Goal: Task Accomplishment & Management: Manage account settings

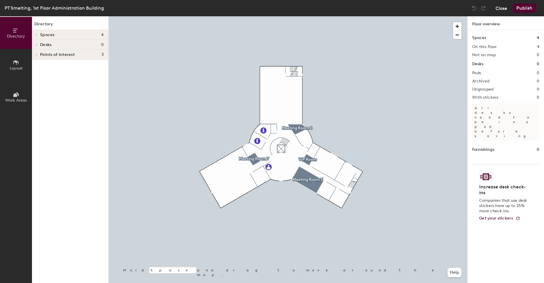
click at [500, 8] on button "Close" at bounding box center [502, 7] width 12 height 9
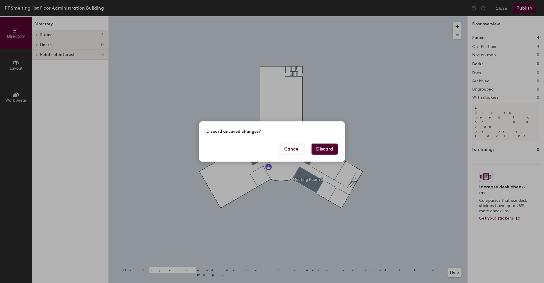
click at [325, 151] on button "Discard" at bounding box center [325, 148] width 26 height 11
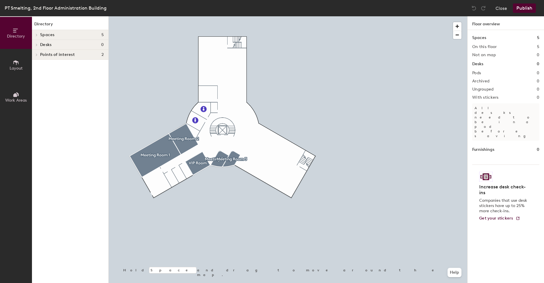
click at [17, 70] on span "Layout" at bounding box center [16, 68] width 13 height 5
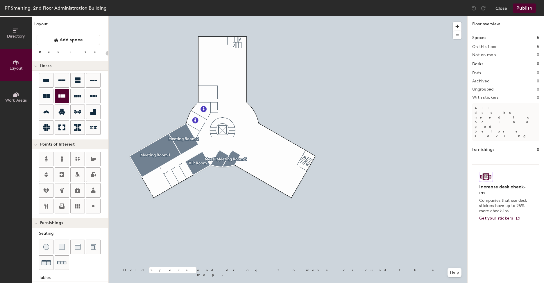
click at [62, 95] on icon at bounding box center [61, 95] width 7 height 3
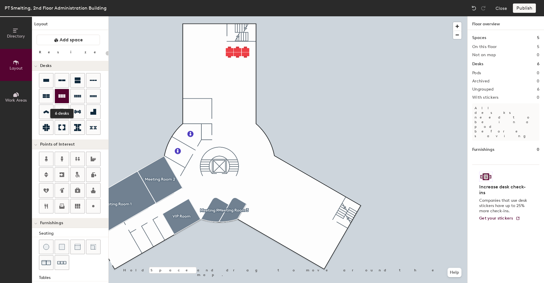
click at [65, 96] on icon at bounding box center [61, 95] width 7 height 3
click at [66, 96] on div at bounding box center [62, 96] width 14 height 14
click at [64, 95] on icon at bounding box center [61, 95] width 7 height 3
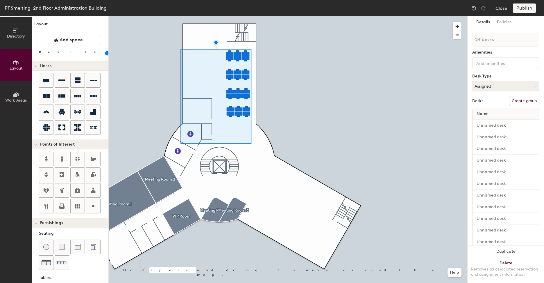
click at [287, 16] on div at bounding box center [288, 16] width 359 height 0
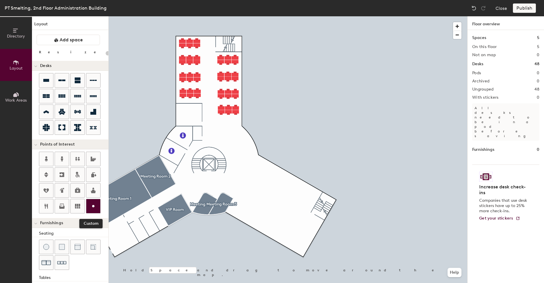
click at [95, 207] on icon at bounding box center [93, 205] width 7 height 7
type input "20"
type input "Server Room"
click at [202, 122] on span "Done" at bounding box center [203, 126] width 17 height 10
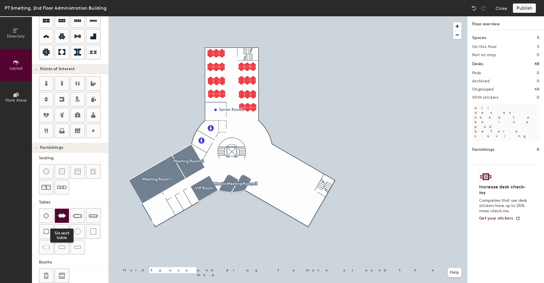
scroll to position [85, 0]
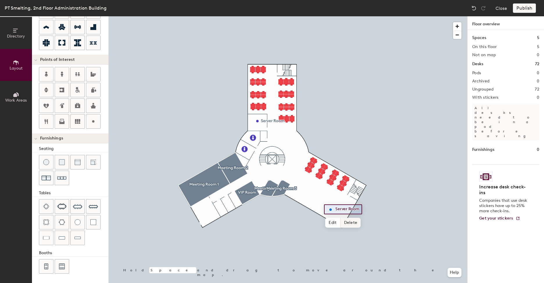
click at [346, 220] on span "Delete" at bounding box center [351, 223] width 20 height 10
click at [336, 16] on div at bounding box center [288, 16] width 359 height 0
click at [342, 16] on div at bounding box center [288, 16] width 359 height 0
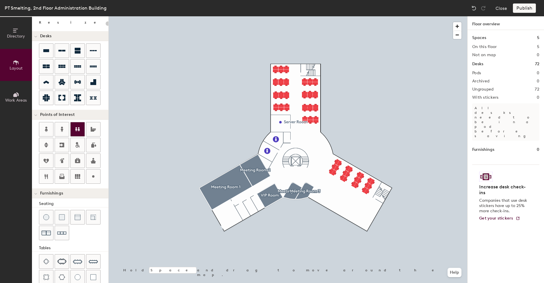
scroll to position [0, 0]
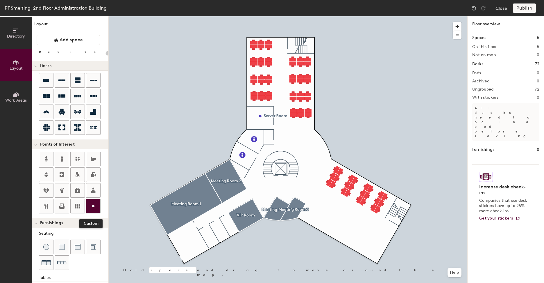
click at [90, 203] on div at bounding box center [93, 206] width 14 height 14
click at [199, 16] on div at bounding box center [288, 16] width 359 height 0
click at [208, 252] on span "Delete" at bounding box center [206, 255] width 20 height 10
click at [45, 81] on icon at bounding box center [46, 80] width 6 height 3
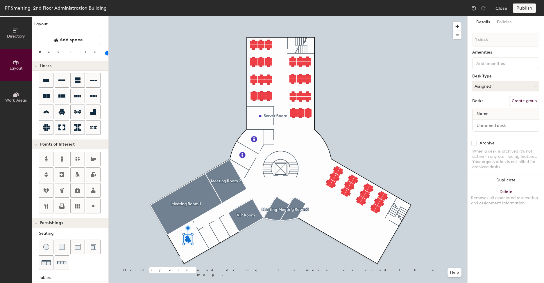
type input "100"
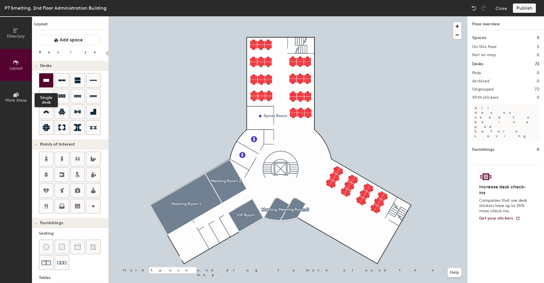
click at [47, 83] on icon at bounding box center [46, 80] width 7 height 7
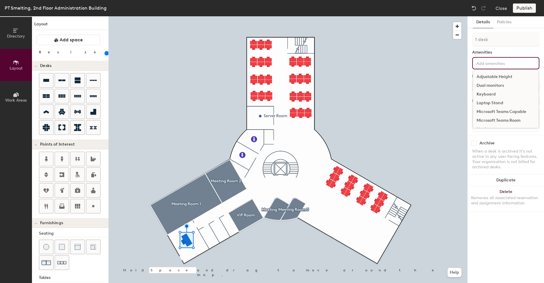
click at [490, 62] on input at bounding box center [502, 62] width 52 height 7
click at [508, 51] on div "Amenities" at bounding box center [506, 52] width 67 height 5
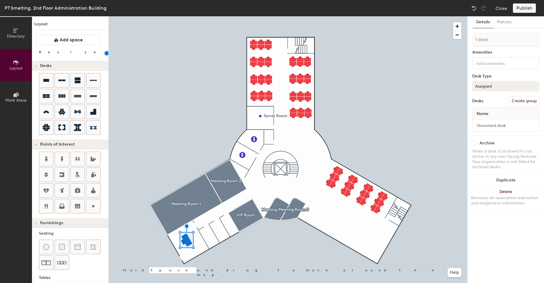
click at [523, 87] on button "Assigned" at bounding box center [506, 86] width 67 height 10
click at [507, 104] on div "Assigned" at bounding box center [502, 104] width 58 height 9
click at [522, 100] on button "Create group" at bounding box center [525, 101] width 30 height 10
type input "180"
click at [463, 39] on div "Directory Layout Work Areas Layout Add space Resize Desks Points of Interest Fu…" at bounding box center [272, 149] width 544 height 266
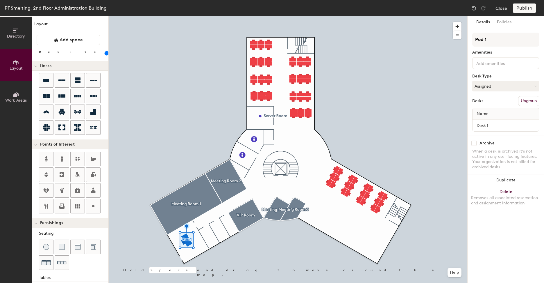
type input "T"
type input "180"
type input "To"
type input "180"
type input "Tonn"
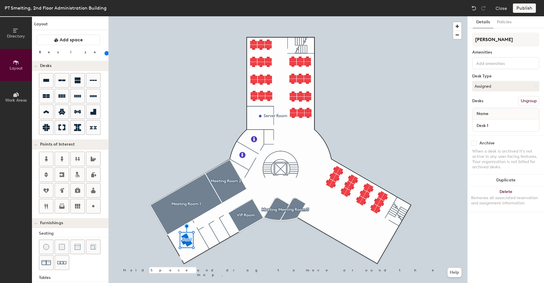
type input "180"
type input "Ton"
type input "180"
type input "Toni"
type input "180"
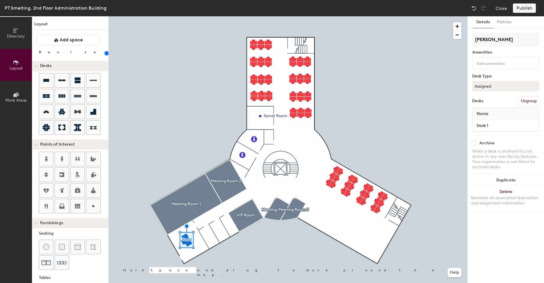
type input "Toni"
type input "180"
type input "Toni W"
type input "180"
type input "Toni Wen"
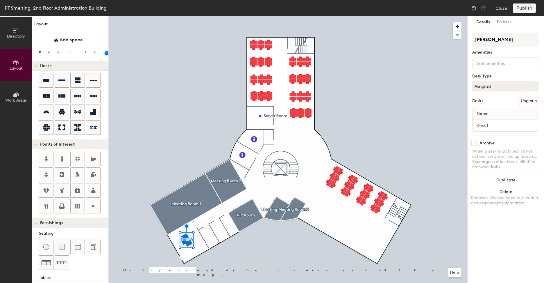
type input "180"
type input "Toni Wenas"
type input "180"
drag, startPoint x: 509, startPoint y: 41, endPoint x: 475, endPoint y: 40, distance: 33.8
click at [475, 40] on input "Toni Wenas" at bounding box center [506, 40] width 67 height 14
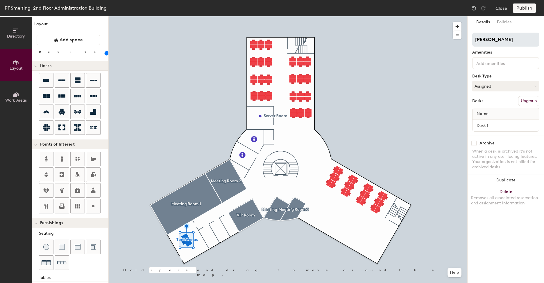
click at [515, 39] on input "Toni Wenas" at bounding box center [506, 40] width 67 height 14
type input "Toni Wenas"
type input "180"
click at [466, 41] on div "Directory Layout Work Areas Layout Add space Resize Desks Points of Interest Fu…" at bounding box center [272, 149] width 544 height 266
type input "Pre"
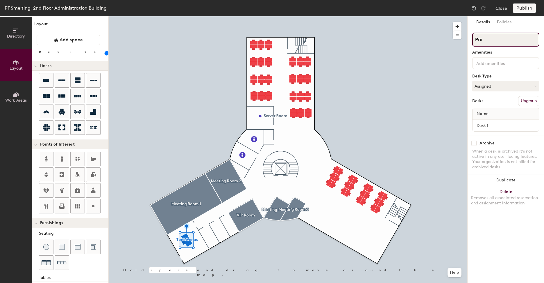
type input "180"
type input "Pres"
type input "180"
type input "Presi"
type input "180"
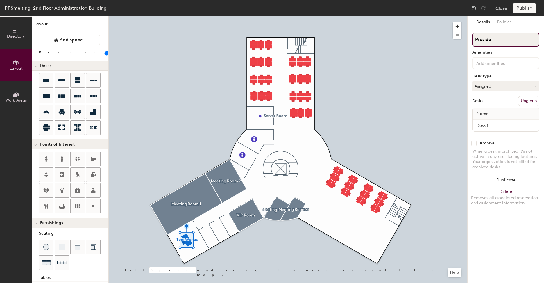
type input "Presiden"
type input "180"
type input "President"
type input "180"
type input "President D"
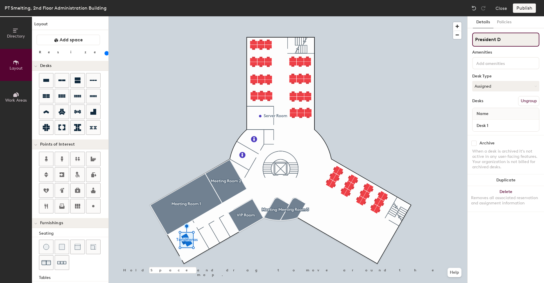
type input "180"
type input "President Di"
type input "180"
type input "President Dir"
type input "180"
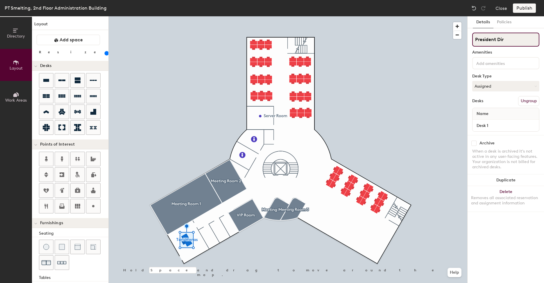
type input "President Dire"
type input "180"
type input "President Direc"
type input "180"
type input "President Directure"
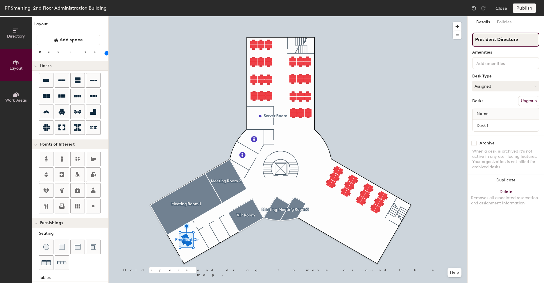
type input "180"
type input "President Directur"
type input "180"
type input "President Director"
type input "180"
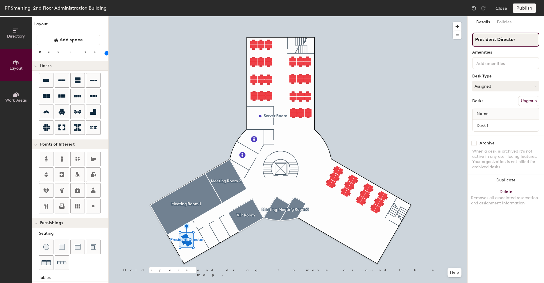
type input "President Director"
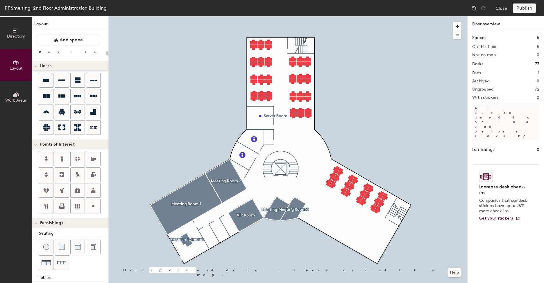
click at [184, 16] on div at bounding box center [288, 16] width 359 height 0
click at [50, 80] on div at bounding box center [46, 80] width 14 height 14
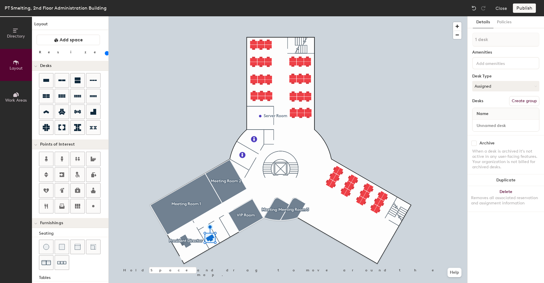
click at [527, 99] on button "Create group" at bounding box center [525, 101] width 30 height 10
type input "120"
drag, startPoint x: 509, startPoint y: 40, endPoint x: 475, endPoint y: 40, distance: 34.3
click at [475, 40] on input "Pod 2" at bounding box center [506, 40] width 67 height 14
type input "DI"
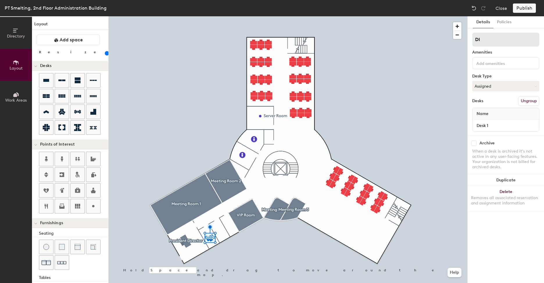
type input "120"
type input "DIre"
type input "120"
type input "DIrec"
type input "120"
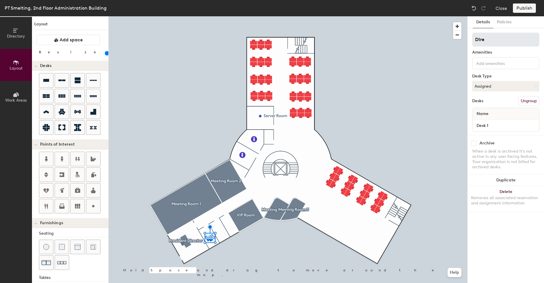
type input "DIr"
type input "120"
type input "D"
type input "120"
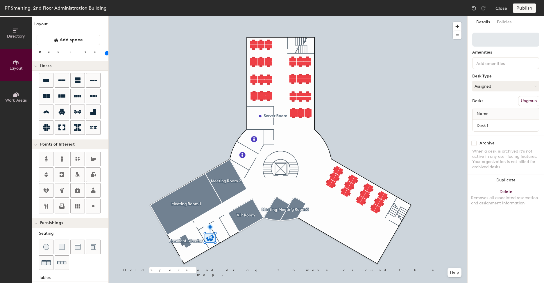
type input "D"
type input "120"
type input "Di"
type input "120"
type input "Dire"
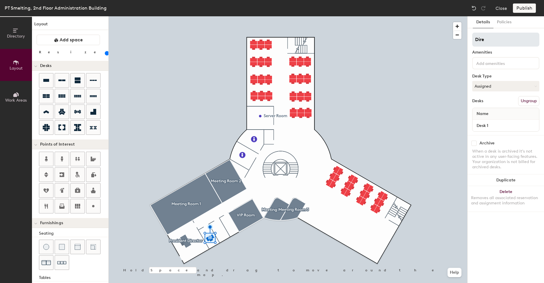
type input "120"
type input "Direc"
type input "120"
type input "Direct"
type input "120"
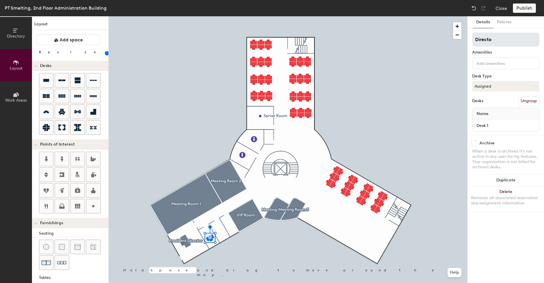
type input "Director"
type input "120"
type input "Director"
type input "120"
type input "Director RO"
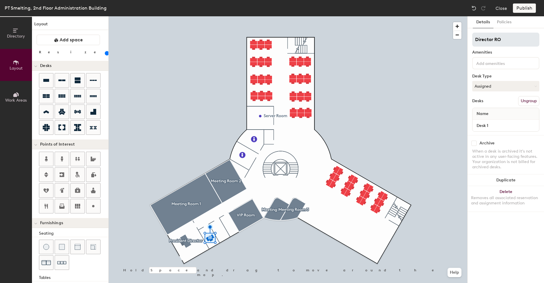
type input "120"
type input "Director ROom"
type input "120"
type input "Director ROo"
type input "120"
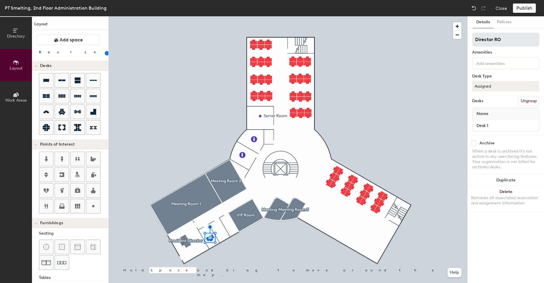
type input "Director R"
type input "120"
type input "Director Ro"
type input "120"
type input "Director Rom"
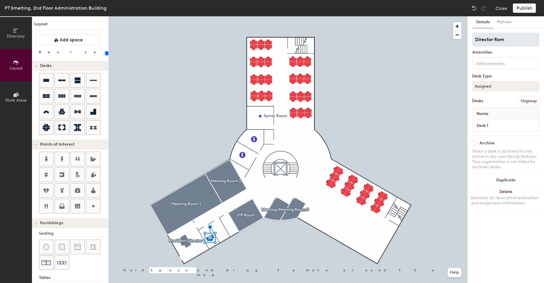
type input "120"
type input "Director Ro"
type input "120"
type input "Director Room"
type input "120"
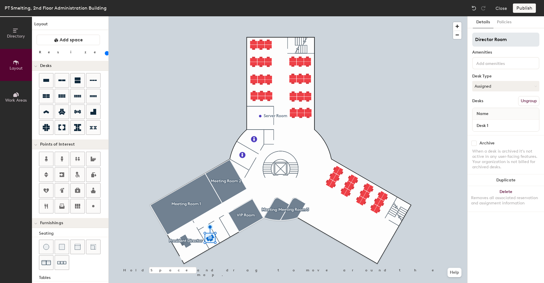
type input "Director Room1"
type input "120"
type input "Director Room"
type input "120"
type input "Director Room"
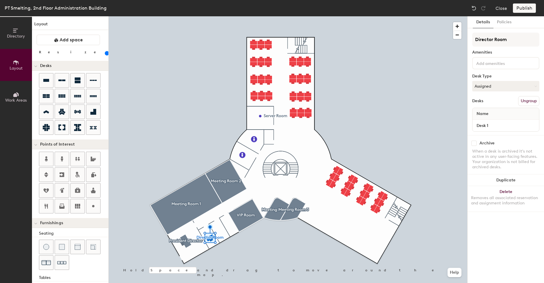
type input "120"
type input "Director Room"
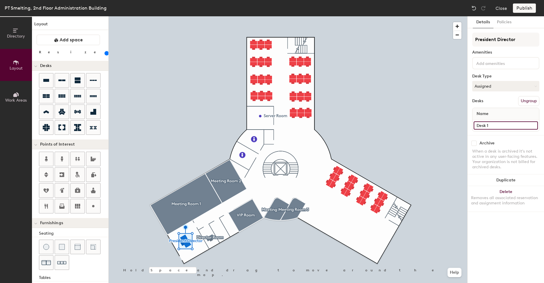
type input "180"
click at [506, 124] on input "Desk 1" at bounding box center [506, 125] width 64 height 8
type input "T"
type input "180"
type input "To"
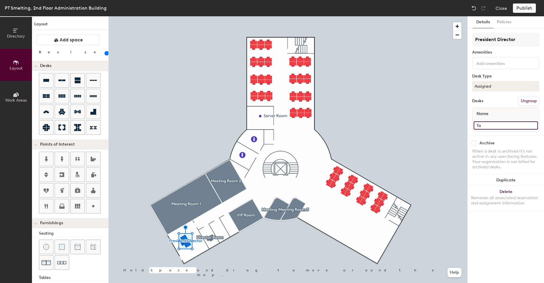
type input "180"
type input "Toni"
type input "180"
type input "Ton"
type input "180"
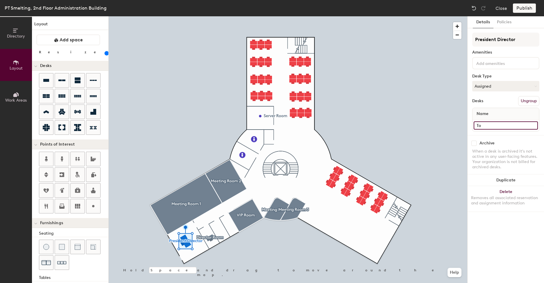
type input "T"
type input "180"
type input "D"
type input "180"
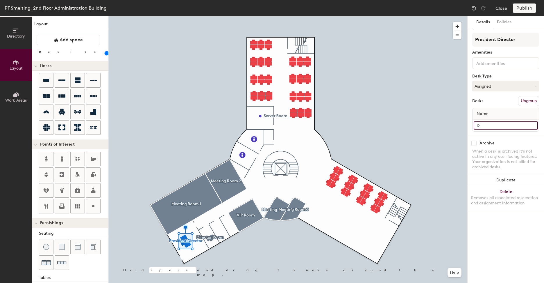
type input "De"
type input "180"
type input "Des"
type input "180"
type input "Dest"
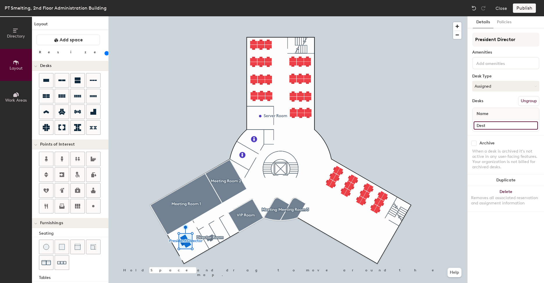
type input "180"
type input "Des"
type input "180"
type input "Desk"
type input "180"
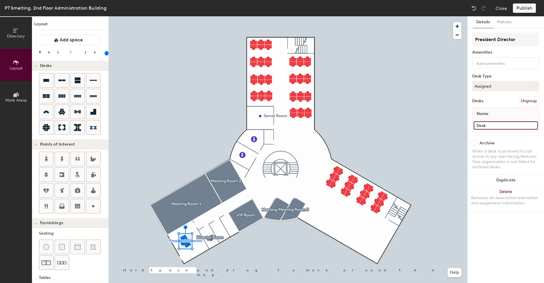
type input "Desk 1"
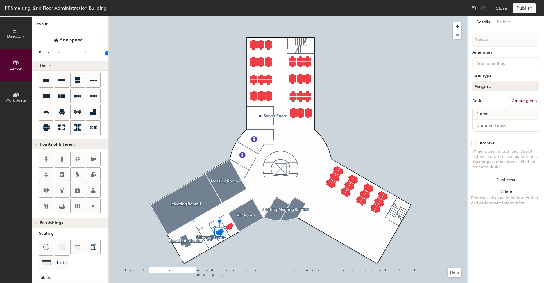
click at [519, 99] on button "Create group" at bounding box center [525, 101] width 30 height 10
type input "120"
click at [466, 40] on div "Directory Layout Work Areas Layout Add space Resize Desks Points of Interest Fu…" at bounding box center [272, 149] width 544 height 266
type input "D"
type input "120"
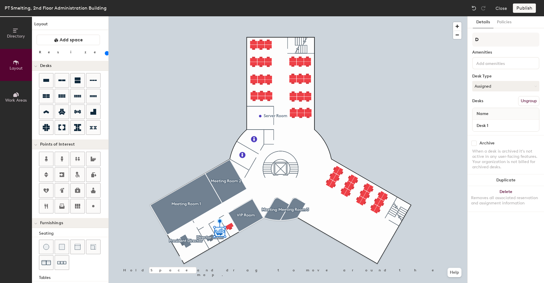
type input "Di"
type input "120"
type input "Dire"
type input "120"
type input "Direc"
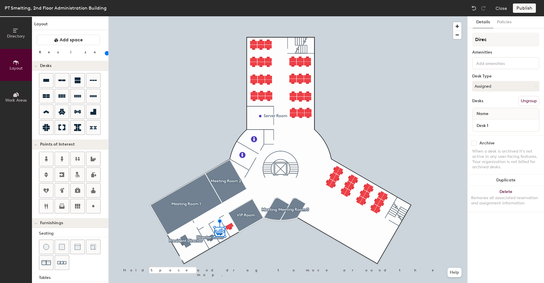
type input "120"
type input "Directo"
type input "120"
type input "Director"
type input "120"
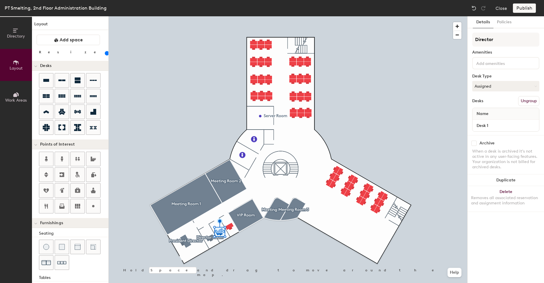
type input "Director"
type input "120"
type input "Director R"
type input "120"
type input "Director Ro"
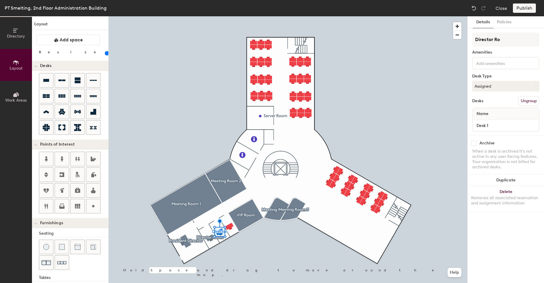
type input "120"
type input "Director Roo"
type input "120"
type input "Director Room"
type input "120"
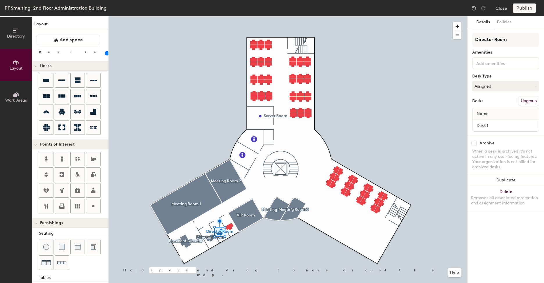
type input "Director Room"
click at [531, 99] on button "Create group" at bounding box center [525, 101] width 30 height 10
type input "120"
drag, startPoint x: 495, startPoint y: 38, endPoint x: 469, endPoint y: 38, distance: 25.6
click at [469, 38] on div "Details Policies Pod 4 Amenities Desk Type Assigned Desks Ungroup Name Desk 1 A…" at bounding box center [506, 149] width 76 height 266
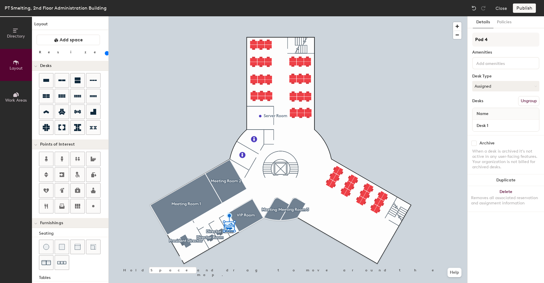
type input "Director Room"
type input "120"
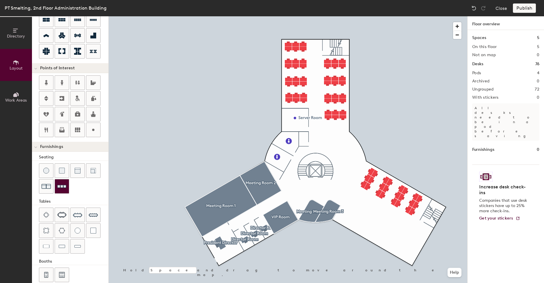
scroll to position [85, 0]
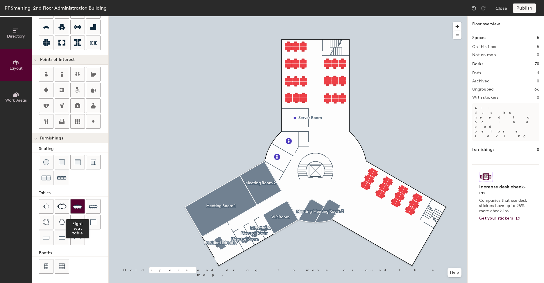
click at [80, 206] on img at bounding box center [77, 206] width 9 height 9
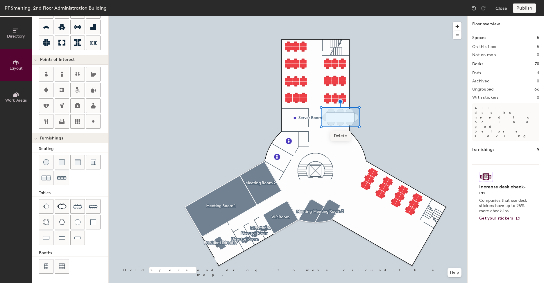
click at [343, 134] on span "Delete" at bounding box center [341, 136] width 20 height 10
click at [64, 204] on img at bounding box center [61, 206] width 9 height 6
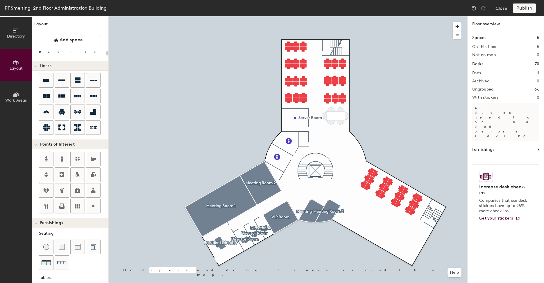
click at [210, 16] on div at bounding box center [288, 16] width 359 height 0
click at [339, 131] on span "Delete" at bounding box center [336, 131] width 20 height 10
click at [333, 16] on div at bounding box center [288, 16] width 359 height 0
click at [337, 124] on span "Delete" at bounding box center [331, 125] width 20 height 10
click at [331, 16] on div at bounding box center [288, 16] width 359 height 0
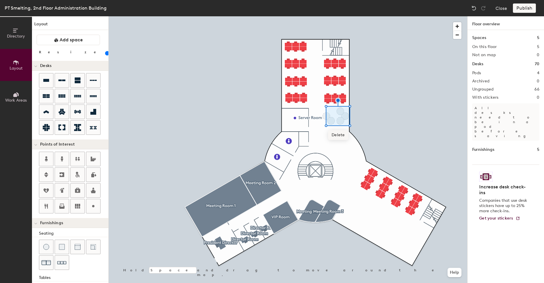
click at [340, 131] on span "Delete" at bounding box center [338, 135] width 20 height 10
click at [326, 16] on div at bounding box center [288, 16] width 359 height 0
click at [329, 132] on span "Delete" at bounding box center [327, 130] width 20 height 10
click at [289, 16] on div at bounding box center [288, 16] width 359 height 0
type input "20"
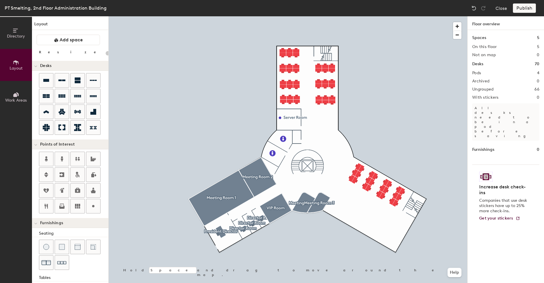
click at [19, 40] on button "Directory" at bounding box center [16, 33] width 32 height 32
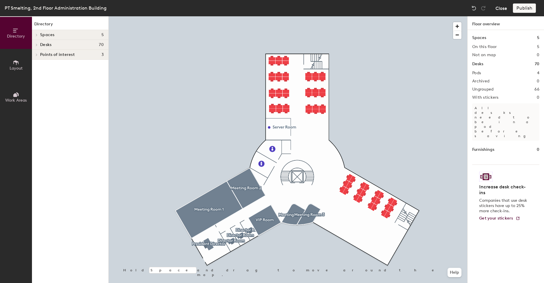
click at [500, 4] on button "Close" at bounding box center [502, 7] width 12 height 9
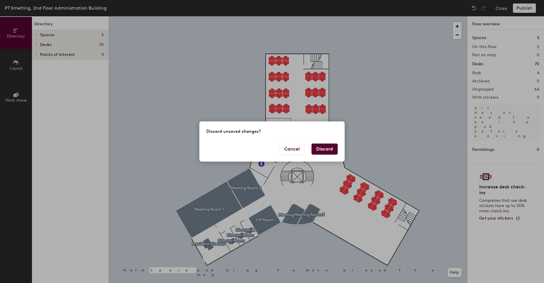
click at [321, 147] on button "Discard" at bounding box center [325, 148] width 26 height 11
